Goal: Complete application form

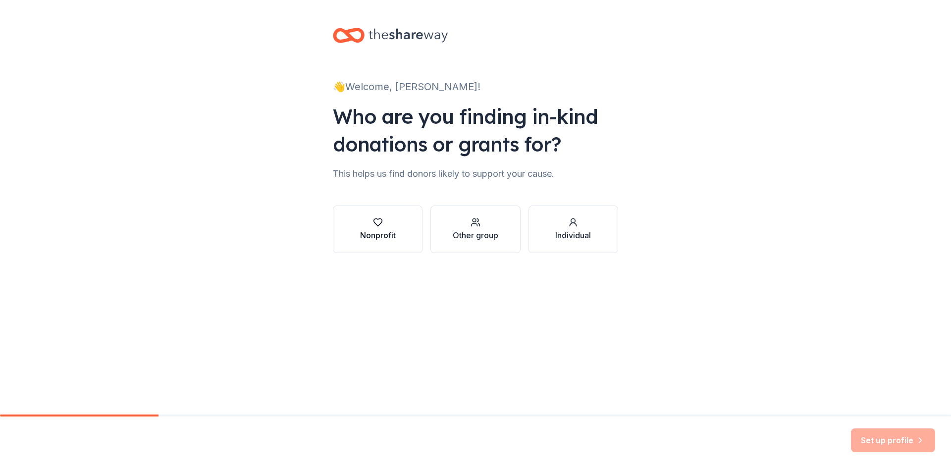
click at [390, 230] on div "Nonprofit" at bounding box center [378, 235] width 36 height 12
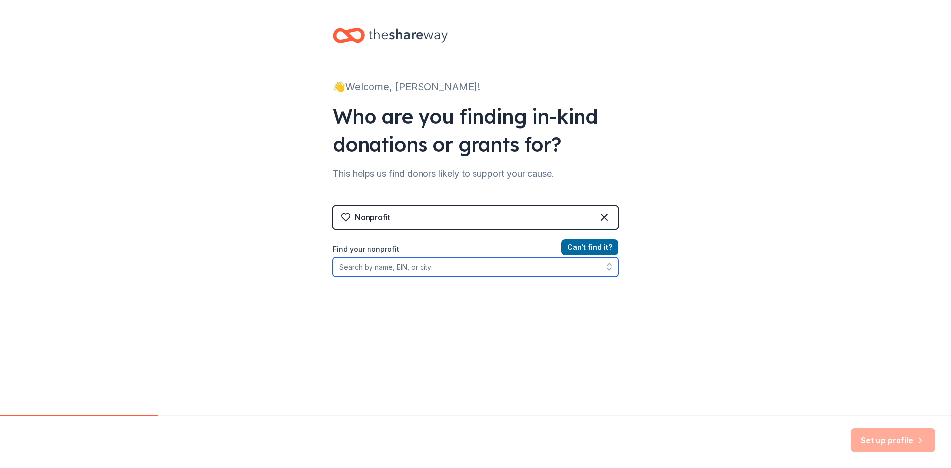
click at [376, 273] on input "Find your nonprofit" at bounding box center [475, 267] width 285 height 20
type input "[PERSON_NAME]"
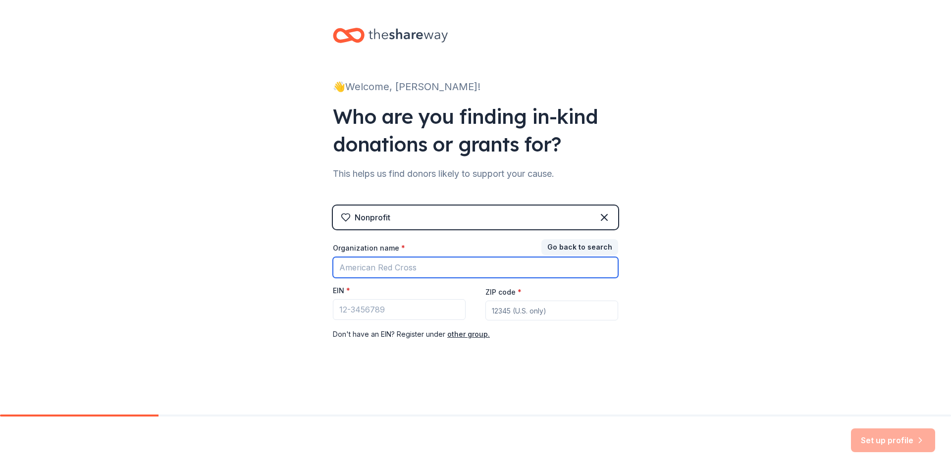
click at [371, 273] on input "Organization name *" at bounding box center [475, 267] width 285 height 21
type input "[PERSON_NAME]"
type input "[PERSON_NAME] Middle school"
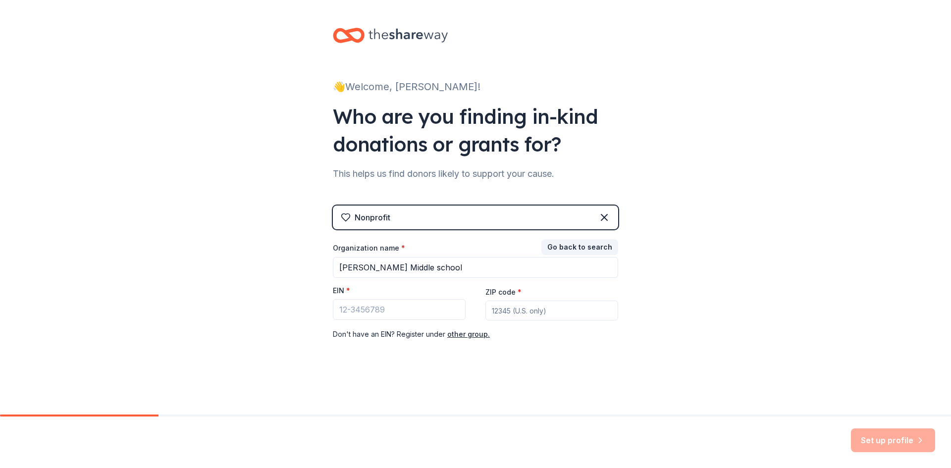
click at [372, 289] on div "EIN *" at bounding box center [399, 293] width 133 height 14
click at [513, 311] on input "ZIP code *" at bounding box center [552, 311] width 133 height 20
type input "32955"
click at [379, 309] on input "EIN *" at bounding box center [399, 309] width 133 height 21
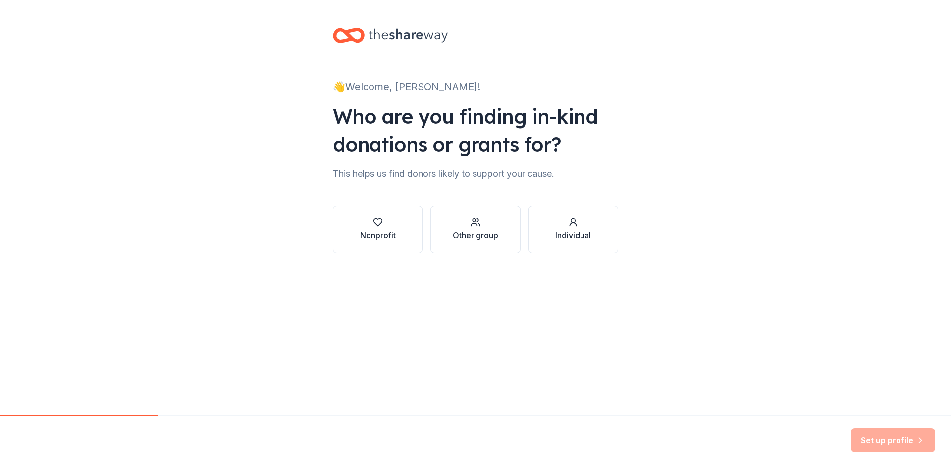
click at [864, 432] on div "Set up profile" at bounding box center [893, 441] width 84 height 24
